Goal: Task Accomplishment & Management: Use online tool/utility

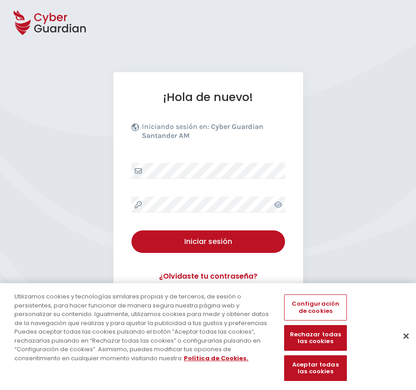
click at [165, 160] on div "¡Hola de nuevo! Iniciando sesión en: Cyber Guardian Santander AM Iniciar sesión…" at bounding box center [208, 196] width 190 height 248
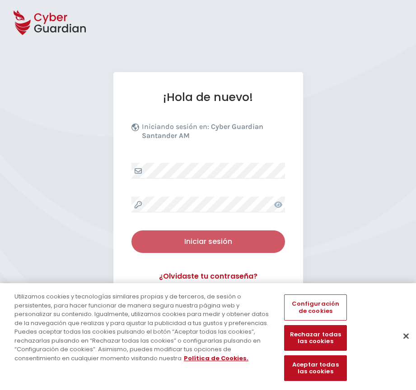
click at [177, 243] on div "Iniciar sesión" at bounding box center [208, 241] width 140 height 11
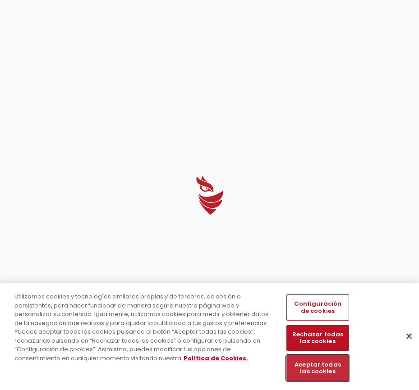
drag, startPoint x: 318, startPoint y: 365, endPoint x: 304, endPoint y: 362, distance: 13.9
click at [318, 365] on button "Aceptar todas las cookies" at bounding box center [318, 369] width 63 height 26
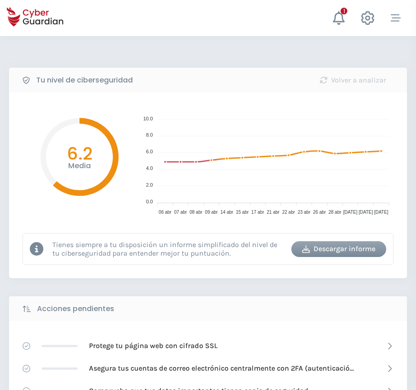
click at [386, 16] on button "button" at bounding box center [395, 18] width 27 height 23
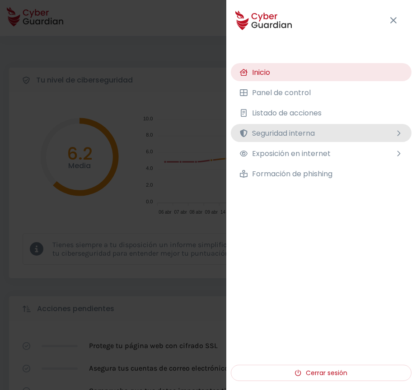
click at [313, 130] on span "Seguridad interna" at bounding box center [283, 133] width 63 height 11
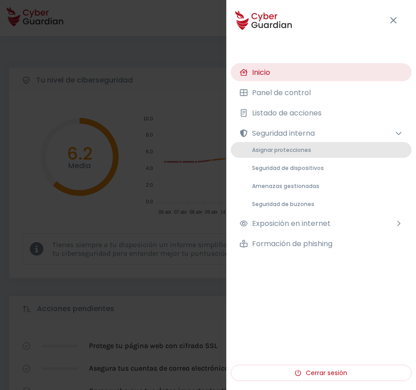
click at [280, 151] on span "Asignar protecciones" at bounding box center [281, 150] width 59 height 8
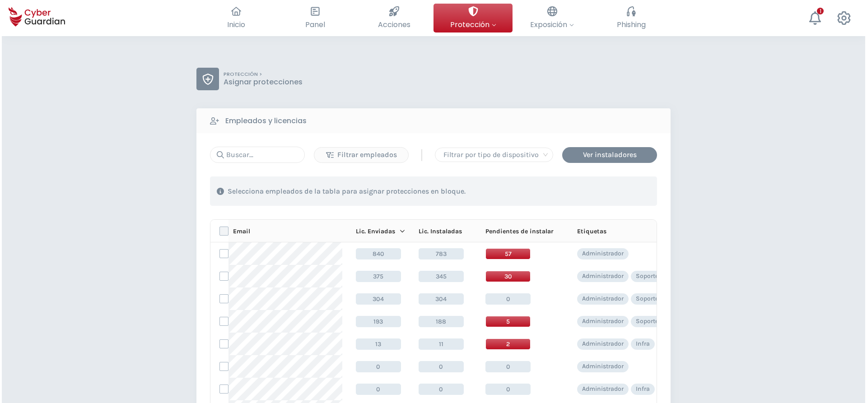
scroll to position [90, 0]
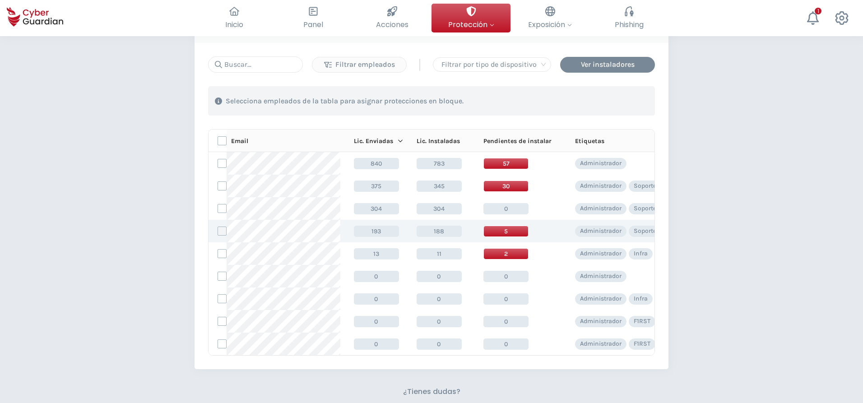
click at [222, 232] on label at bounding box center [222, 231] width 9 height 9
click at [218, 232] on input "checkbox" at bounding box center [218, 231] width 0 height 8
click at [415, 96] on div "Asignar protecciones" at bounding box center [600, 101] width 82 height 11
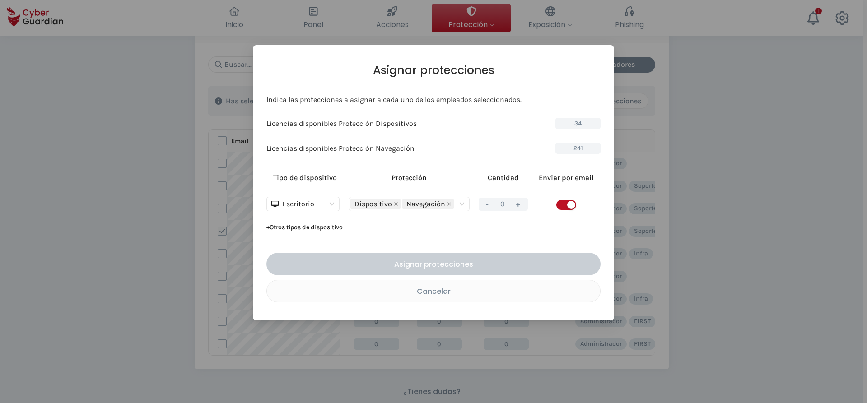
click at [415, 205] on button "+" at bounding box center [518, 204] width 11 height 11
type input "1"
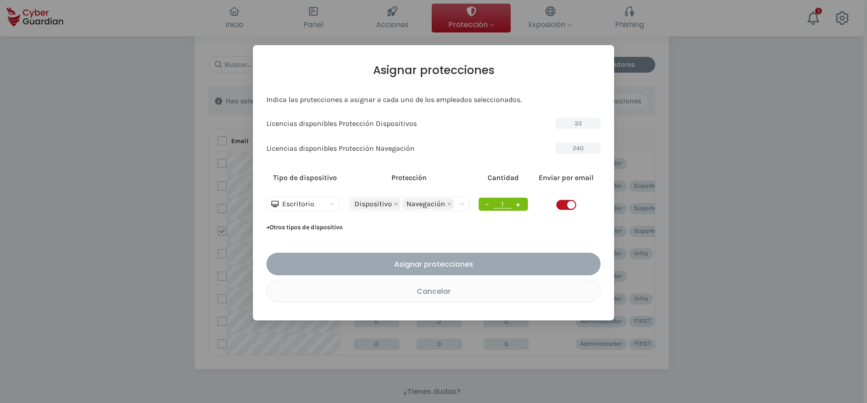
click at [415, 267] on div "Asignar protecciones" at bounding box center [433, 264] width 320 height 11
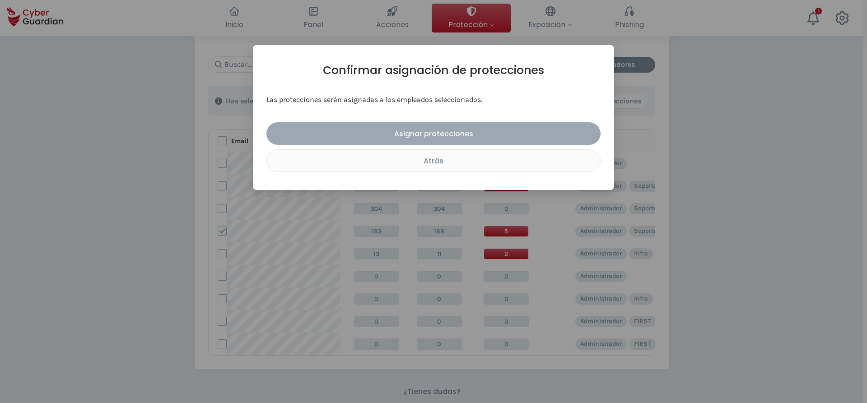
click at [401, 141] on button "Asignar protecciones" at bounding box center [433, 133] width 334 height 23
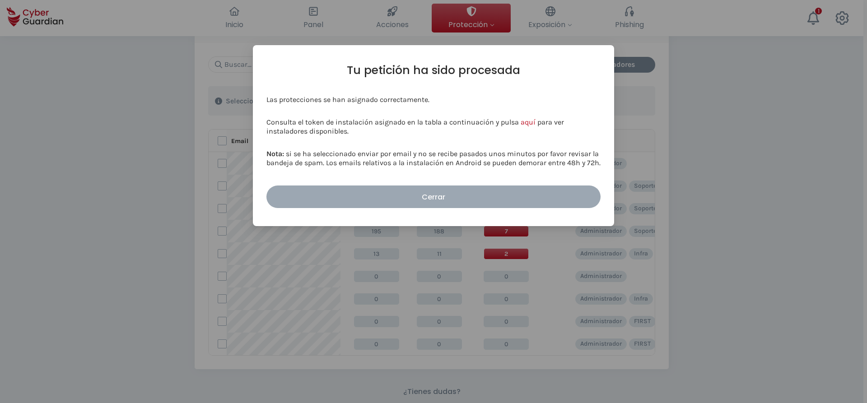
click at [415, 194] on div "Cerrar" at bounding box center [433, 196] width 320 height 11
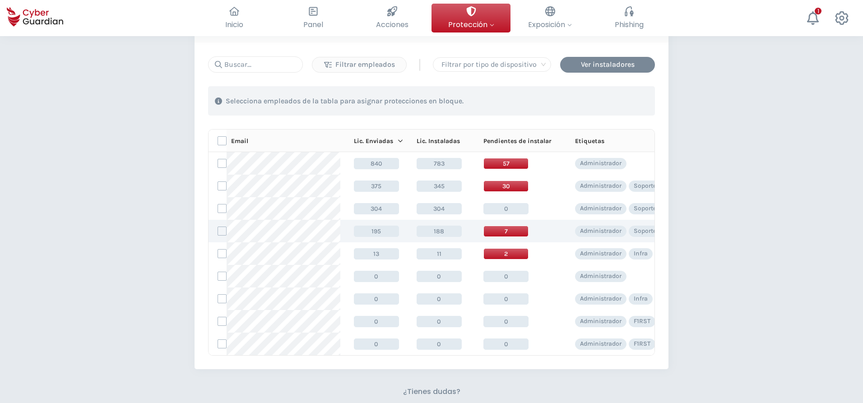
click at [415, 233] on span "7" at bounding box center [505, 231] width 45 height 11
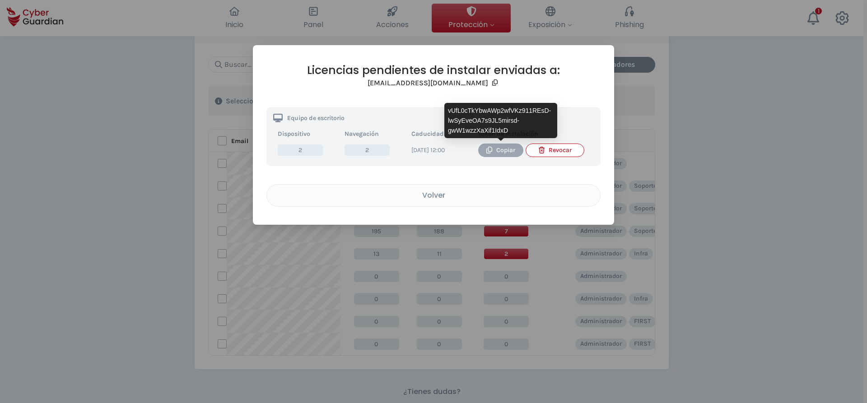
click at [415, 152] on button "Copiar" at bounding box center [500, 151] width 45 height 14
